Goal: Task Accomplishment & Management: Use online tool/utility

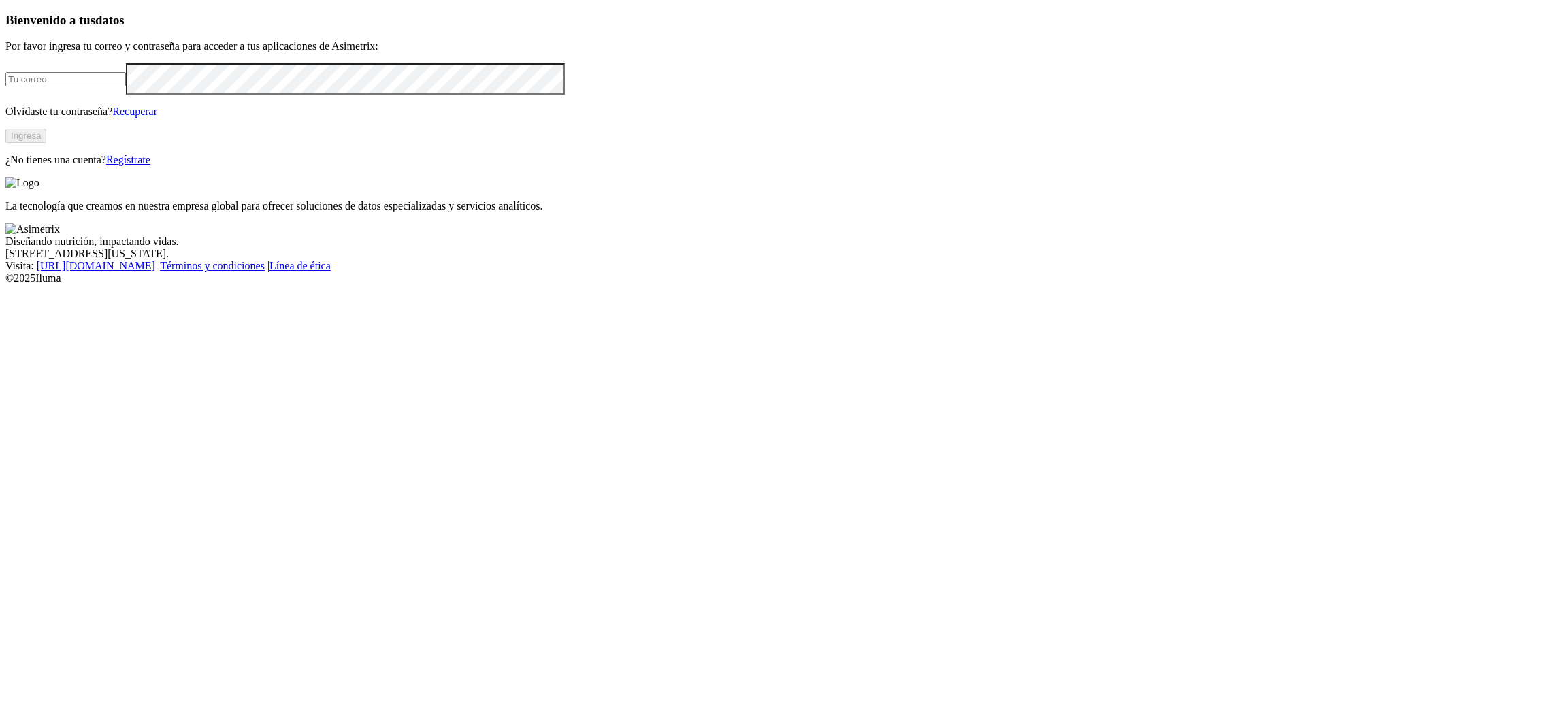
type input "[EMAIL_ADDRESS][PERSON_NAME][DOMAIN_NAME]"
click at [46, 143] on button "Ingresa" at bounding box center [26, 135] width 41 height 14
